Goal: Navigation & Orientation: Find specific page/section

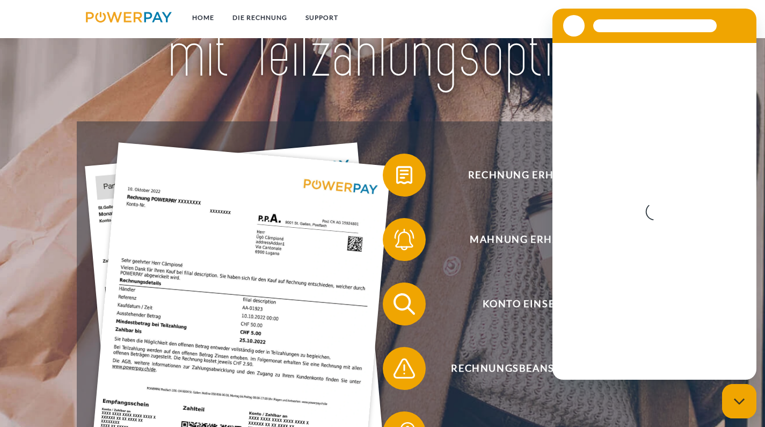
click at [446, 121] on div at bounding box center [383, 12] width 612 height 218
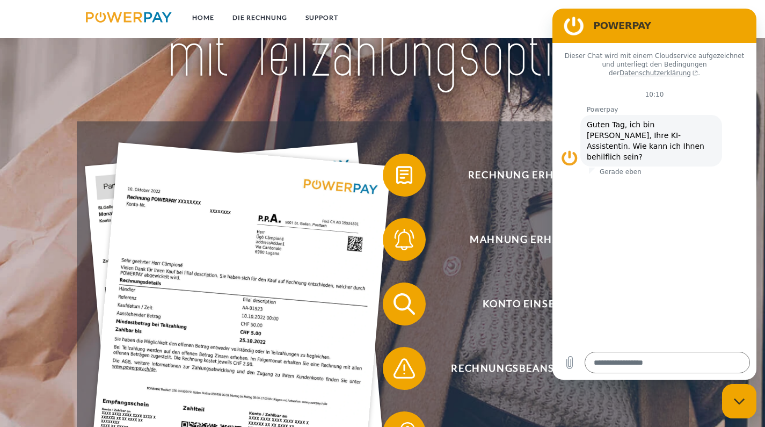
click at [732, 403] on div "Messaging-Fenster schließen" at bounding box center [739, 401] width 32 height 32
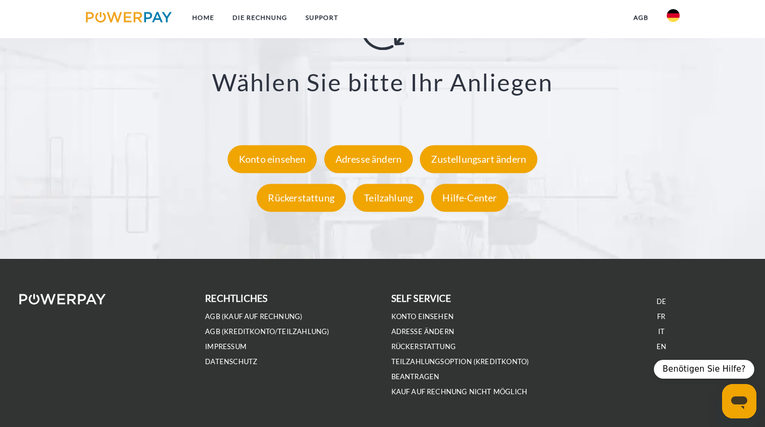
scroll to position [1962, 0]
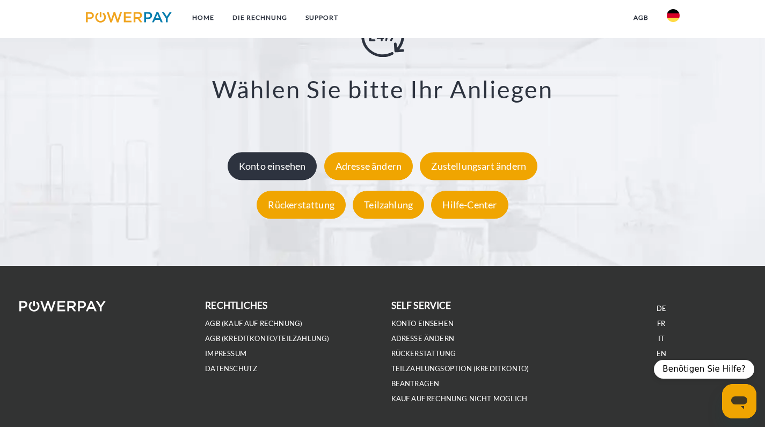
click at [259, 167] on div "Konto einsehen" at bounding box center [272, 166] width 90 height 28
type textarea "*"
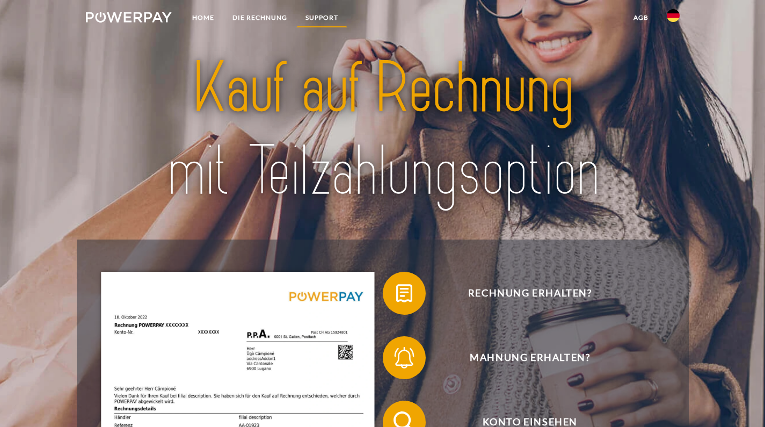
click at [332, 21] on link "SUPPORT" at bounding box center [321, 17] width 51 height 19
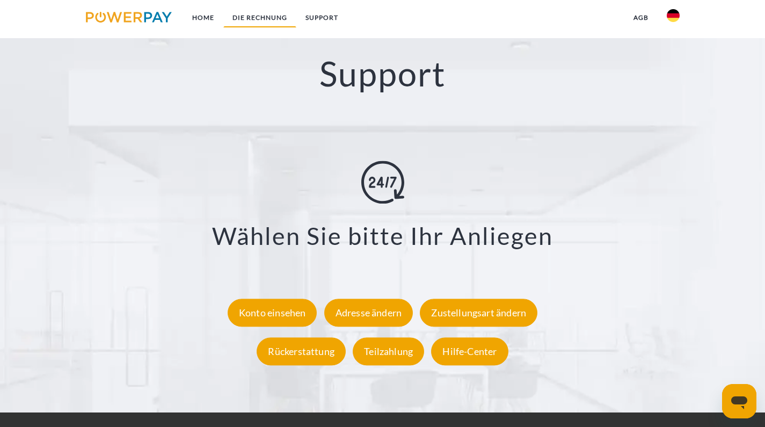
click at [289, 27] on link "DIE RECHNUNG" at bounding box center [259, 17] width 73 height 19
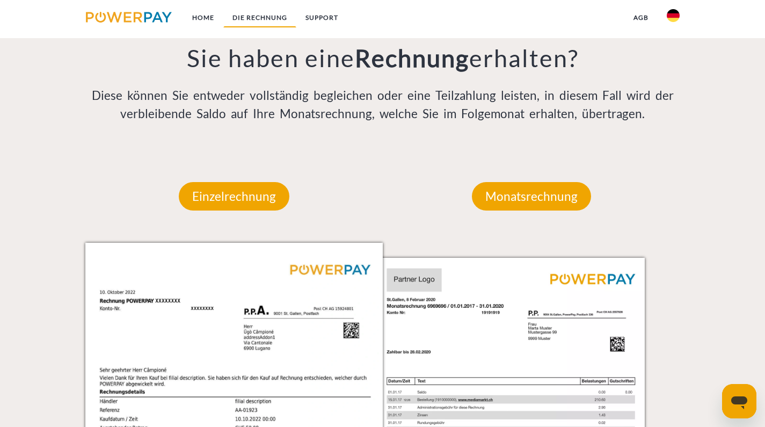
scroll to position [746, 0]
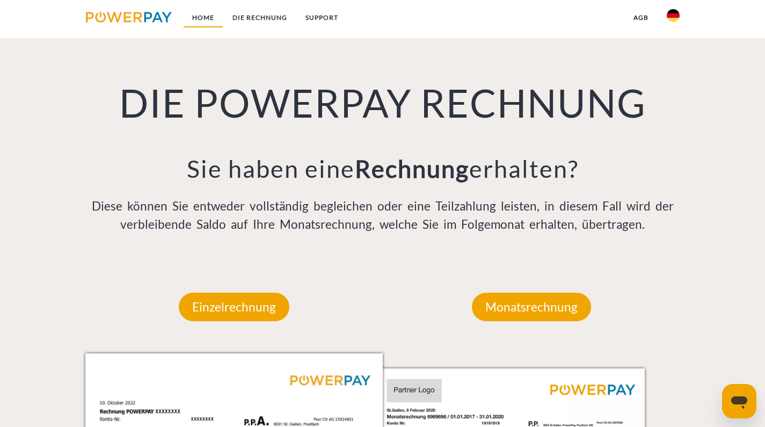
click at [203, 21] on link "Home" at bounding box center [203, 17] width 40 height 19
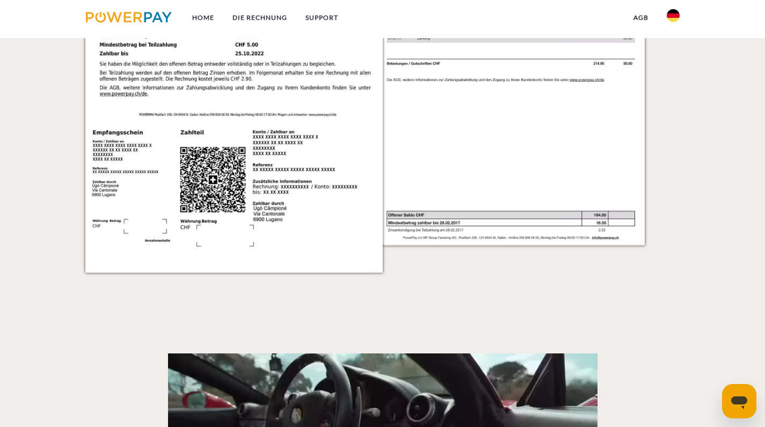
scroll to position [1338, 0]
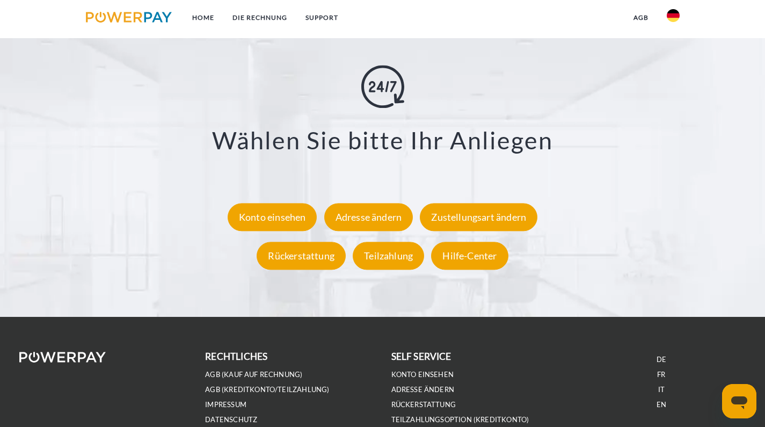
scroll to position [1912, 0]
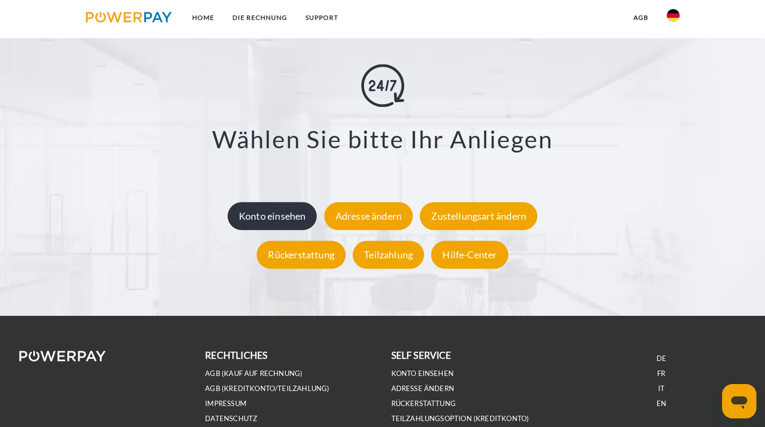
click at [270, 221] on div "Konto einsehen" at bounding box center [272, 216] width 90 height 28
